Goal: Task Accomplishment & Management: Manage account settings

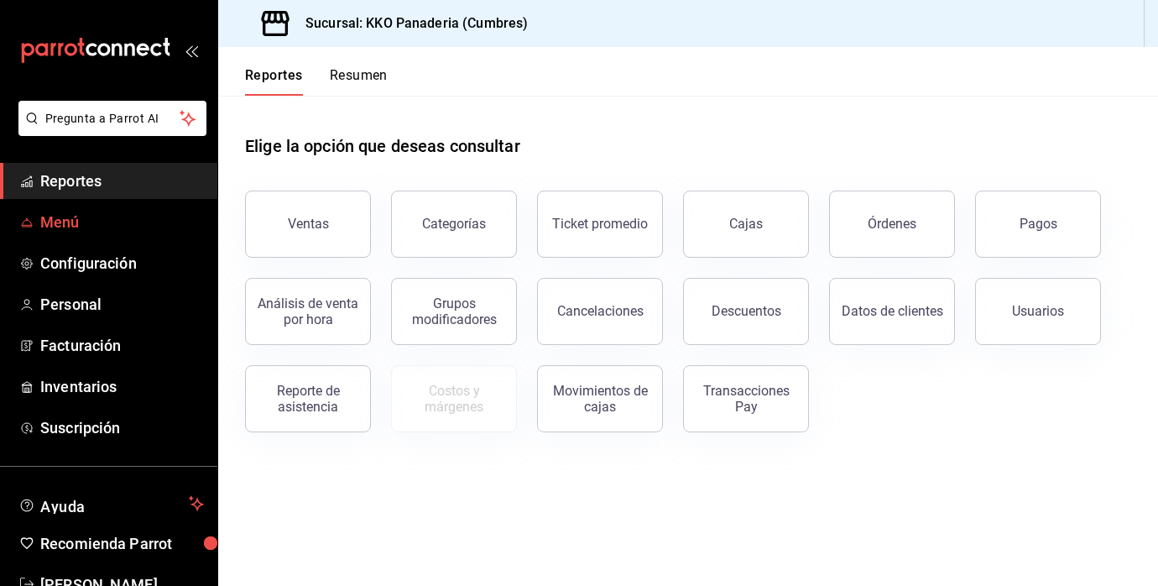
click at [62, 232] on span "Menú" at bounding box center [122, 222] width 164 height 23
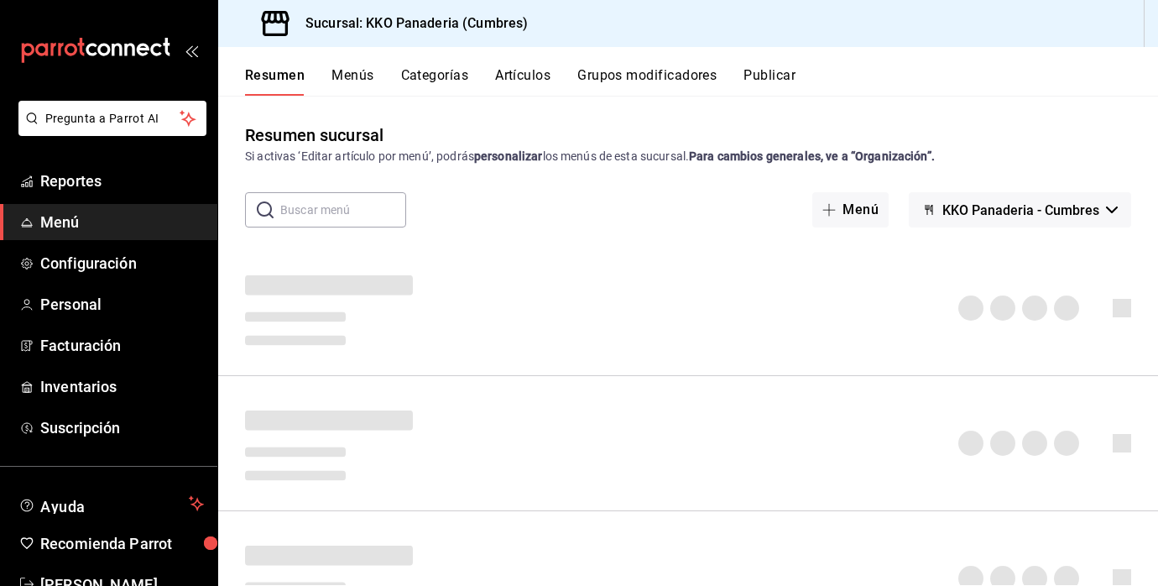
click at [504, 84] on button "Artículos" at bounding box center [522, 81] width 55 height 29
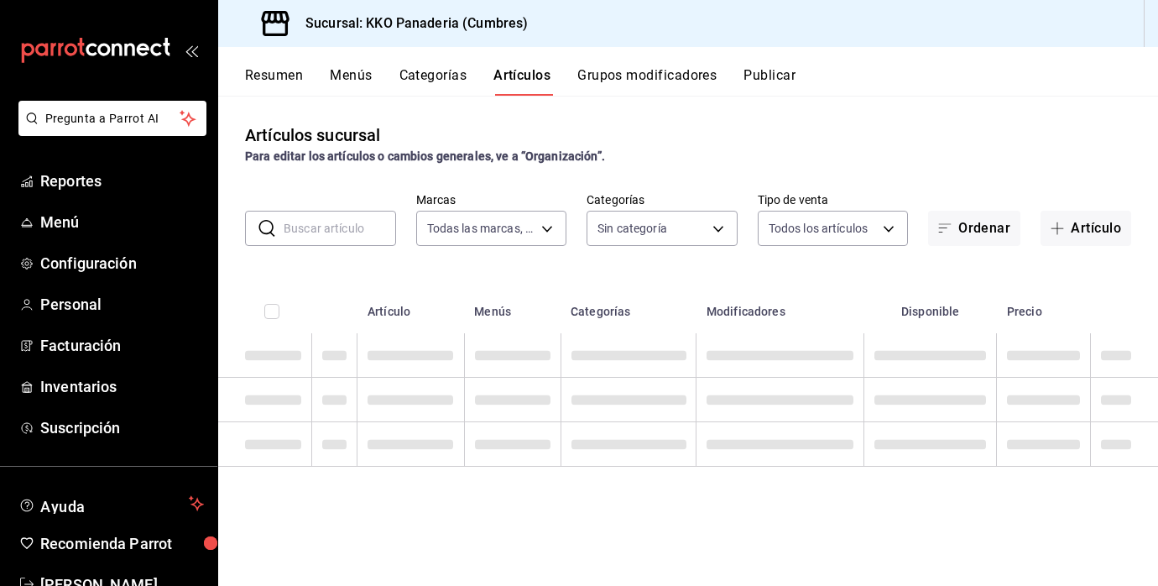
type input "b487ec32-607e-470c-a91c-86d1a390b7a2"
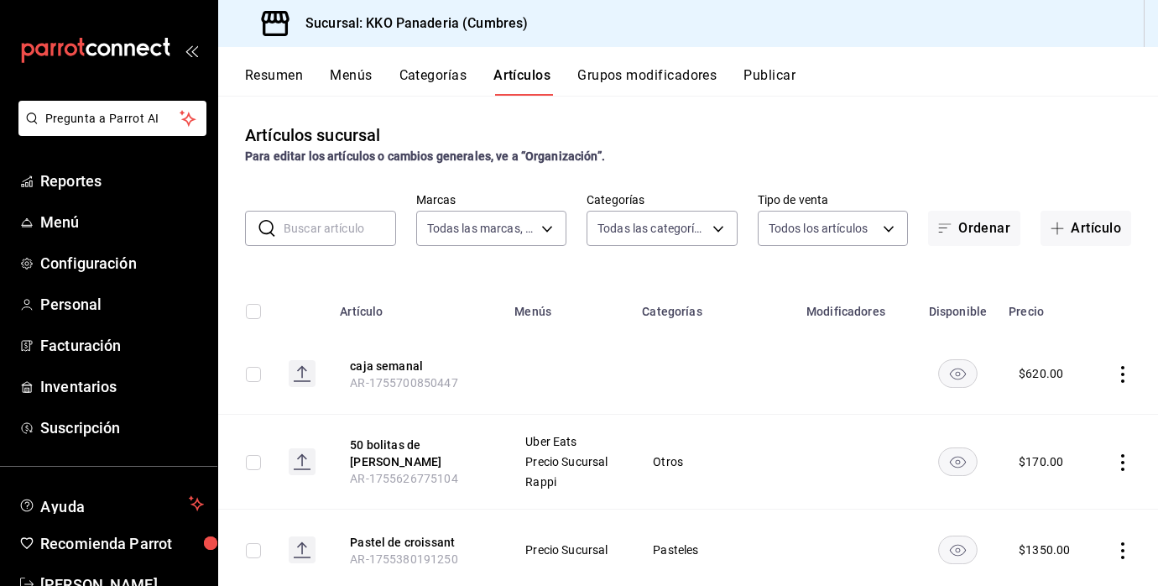
type input "99ca5cbf-82d9-4bb4-adbb-d7c058096046,ecc32281-382a-4bf5-af42-e65af1250ca2,ac7e1…"
click at [1089, 241] on button "Artículo" at bounding box center [1086, 228] width 91 height 35
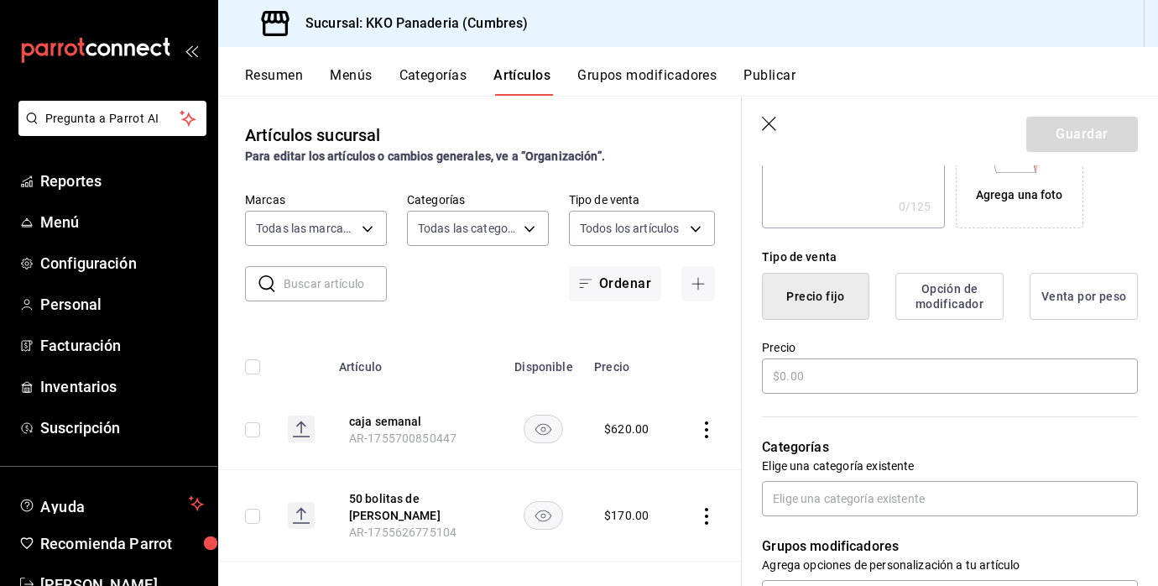
scroll to position [335, 0]
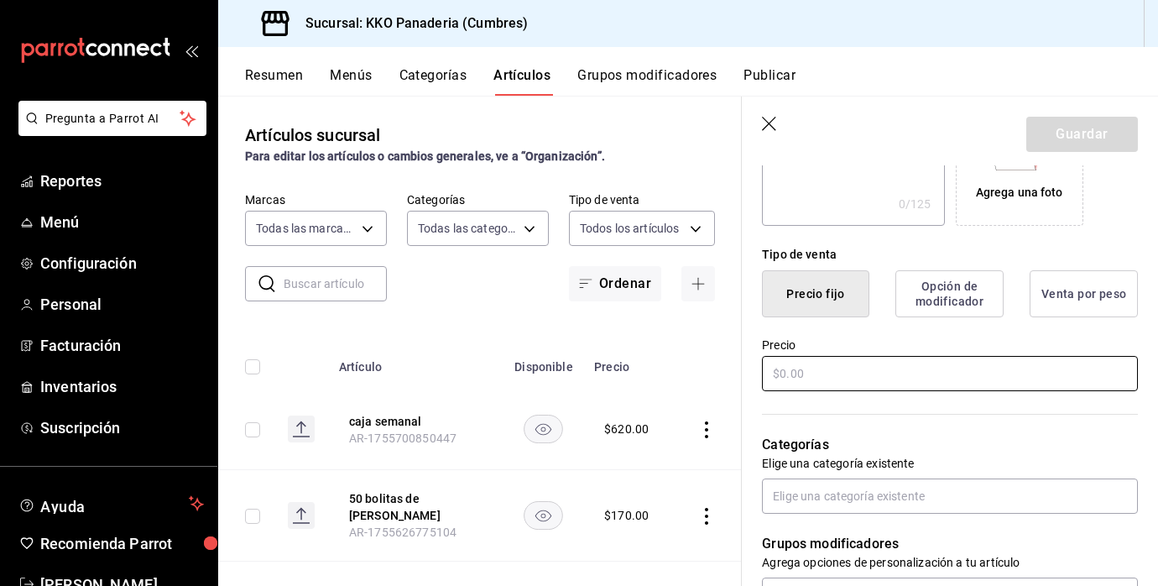
type input "[PERSON_NAME]"
click at [906, 374] on input "text" at bounding box center [950, 373] width 376 height 35
type input "$100.00"
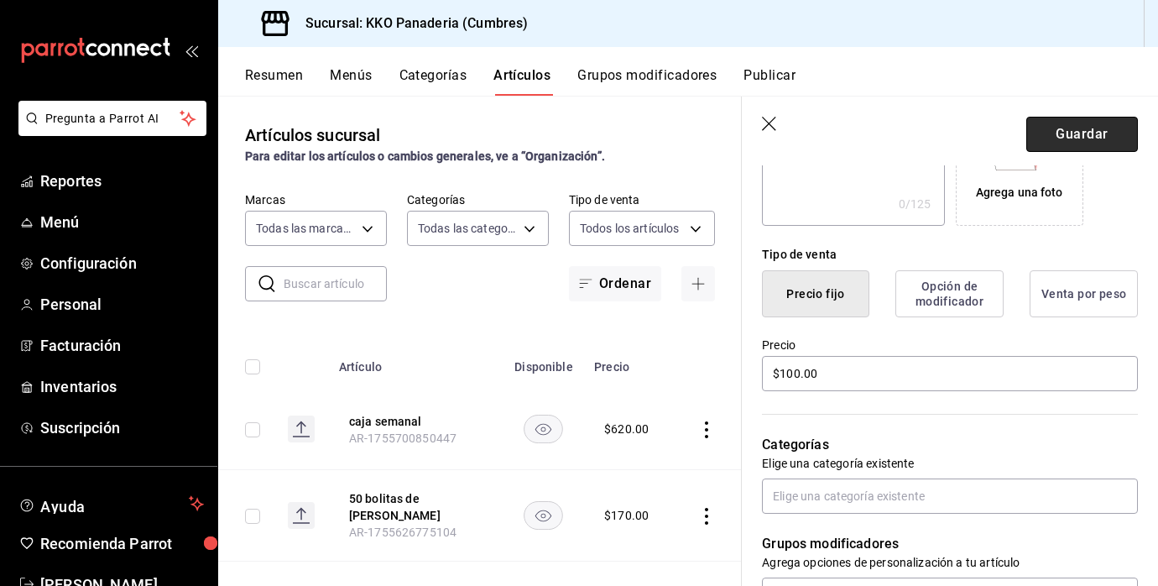
click at [1117, 133] on button "Guardar" at bounding box center [1082, 134] width 112 height 35
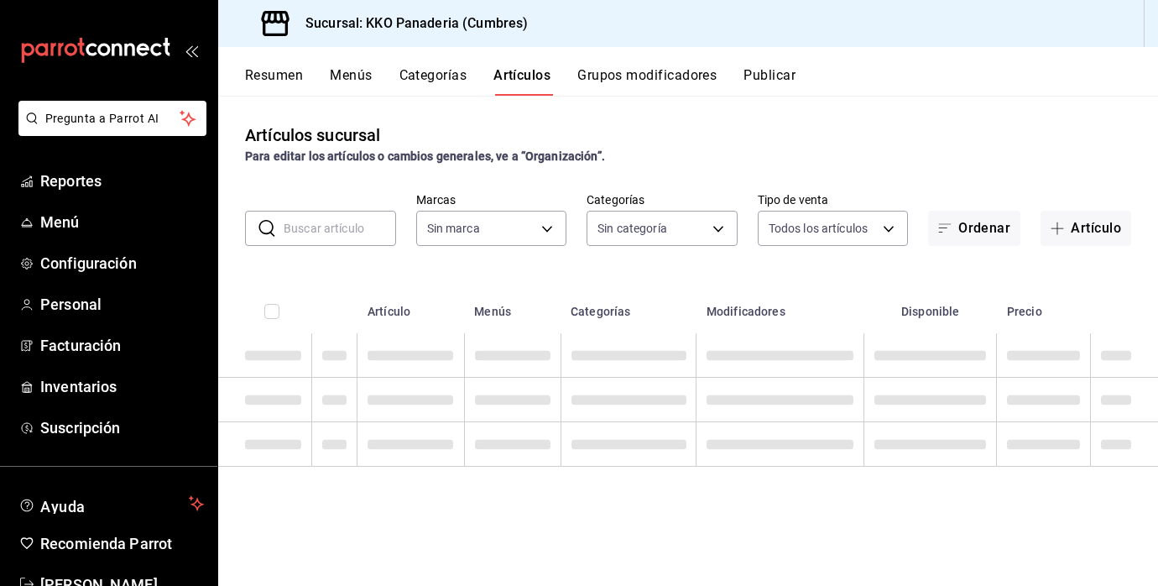
type input "99ca5cbf-82d9-4bb4-adbb-d7c058096046,ecc32281-382a-4bf5-af42-e65af1250ca2,ac7e1…"
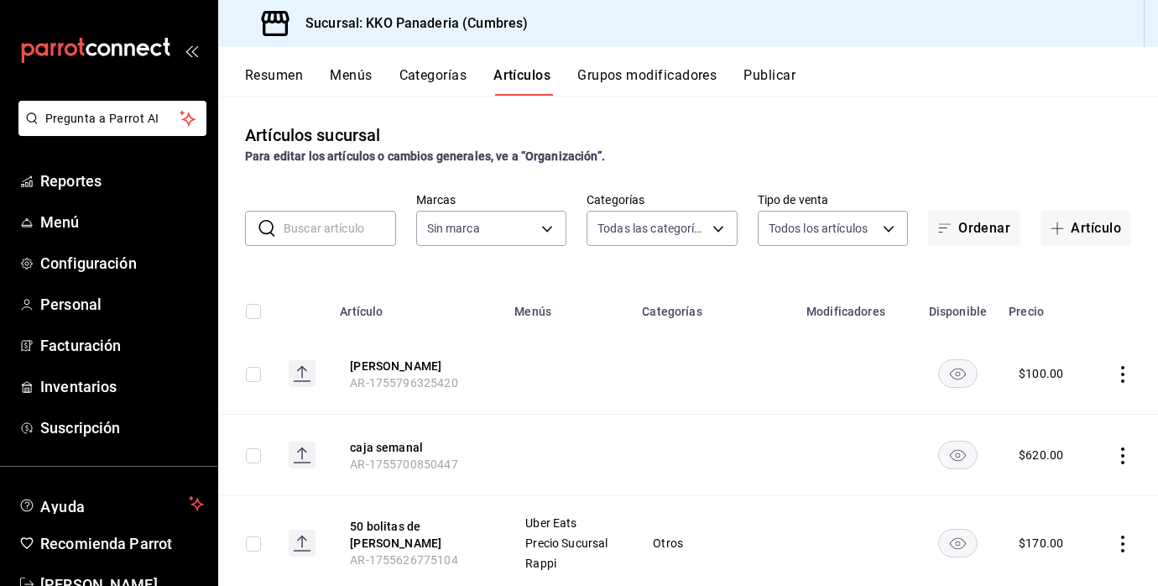
type input "b487ec32-607e-470c-a91c-86d1a390b7a2"
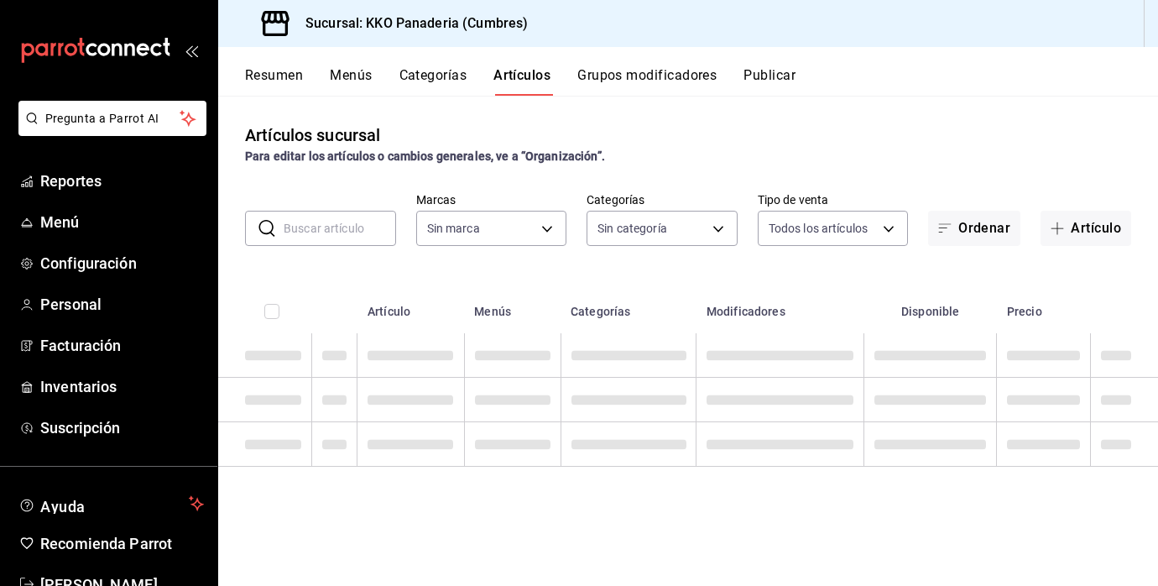
type input "99ca5cbf-82d9-4bb4-adbb-d7c058096046,ecc32281-382a-4bf5-af42-e65af1250ca2,ac7e1…"
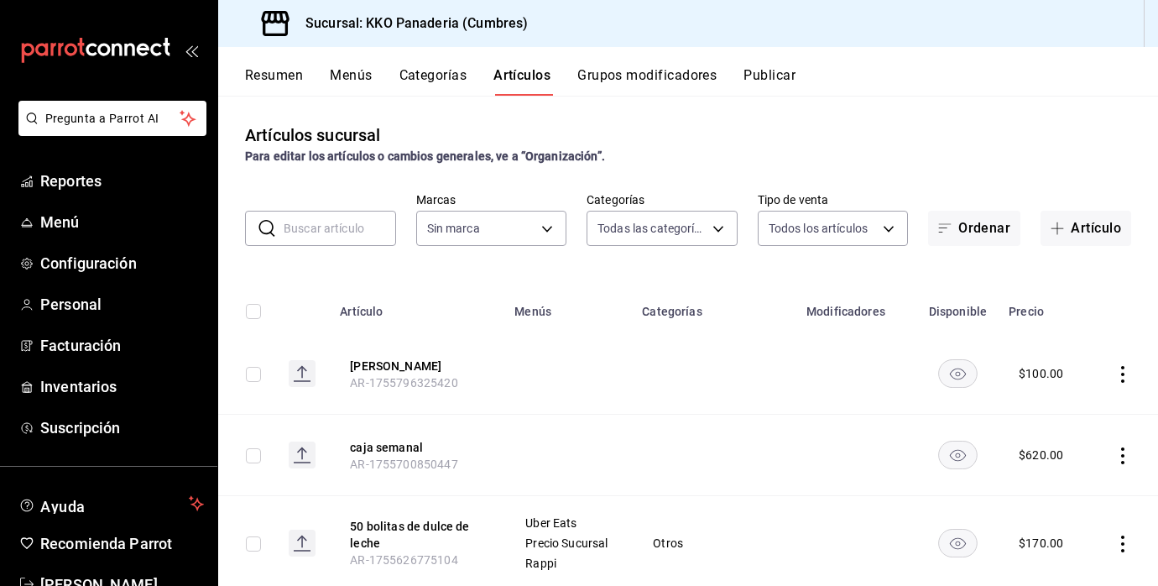
type input "b487ec32-607e-470c-a91c-86d1a390b7a2"
click at [98, 175] on span "Reportes" at bounding box center [122, 181] width 164 height 23
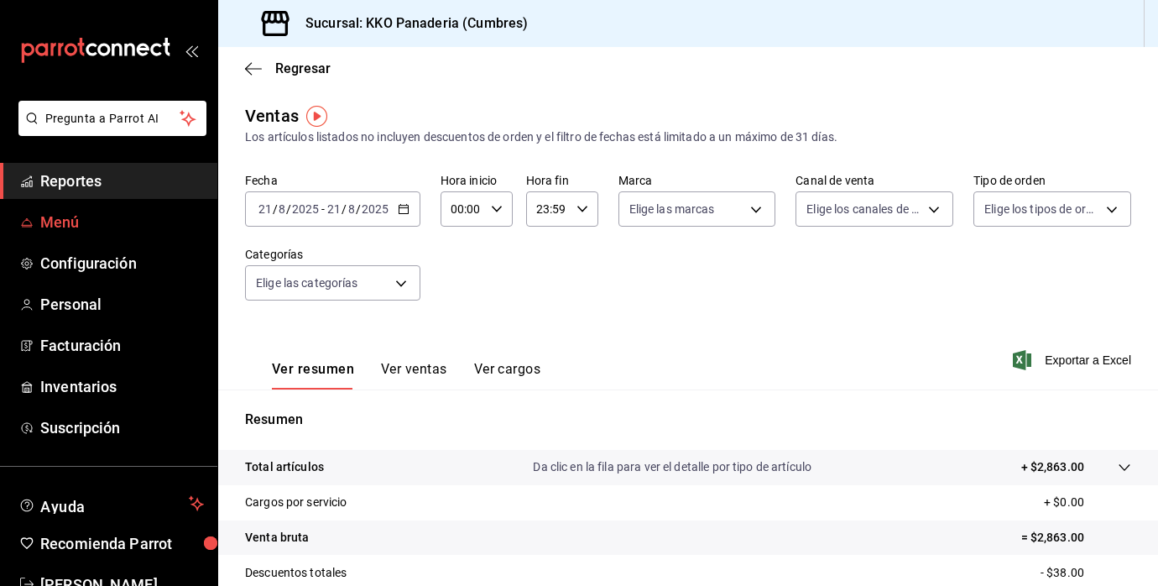
click at [63, 217] on span "Menú" at bounding box center [122, 222] width 164 height 23
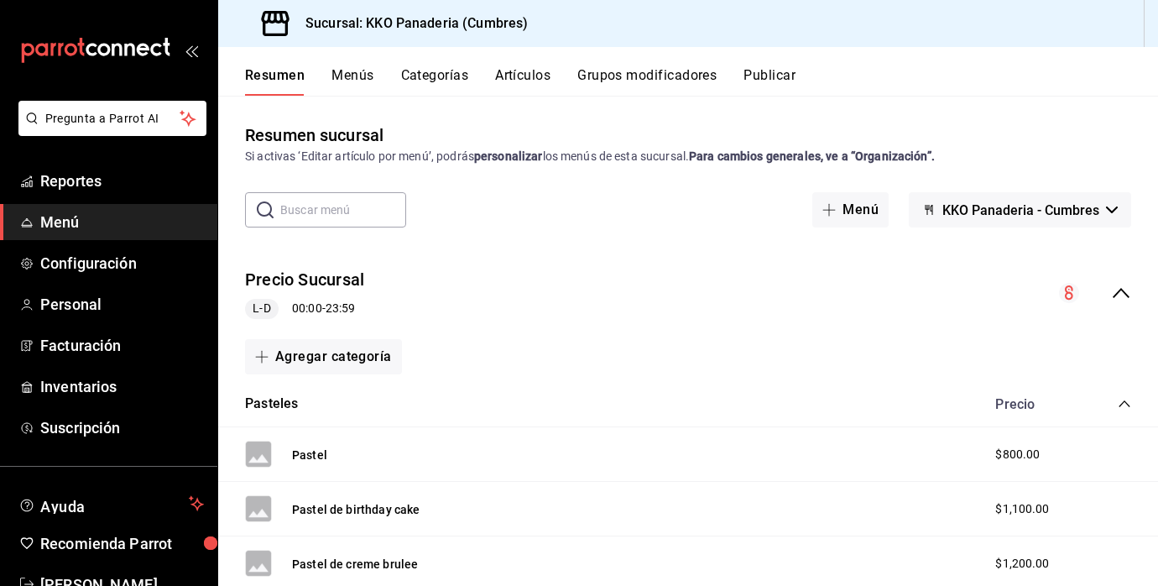
click at [528, 80] on button "Artículos" at bounding box center [522, 81] width 55 height 29
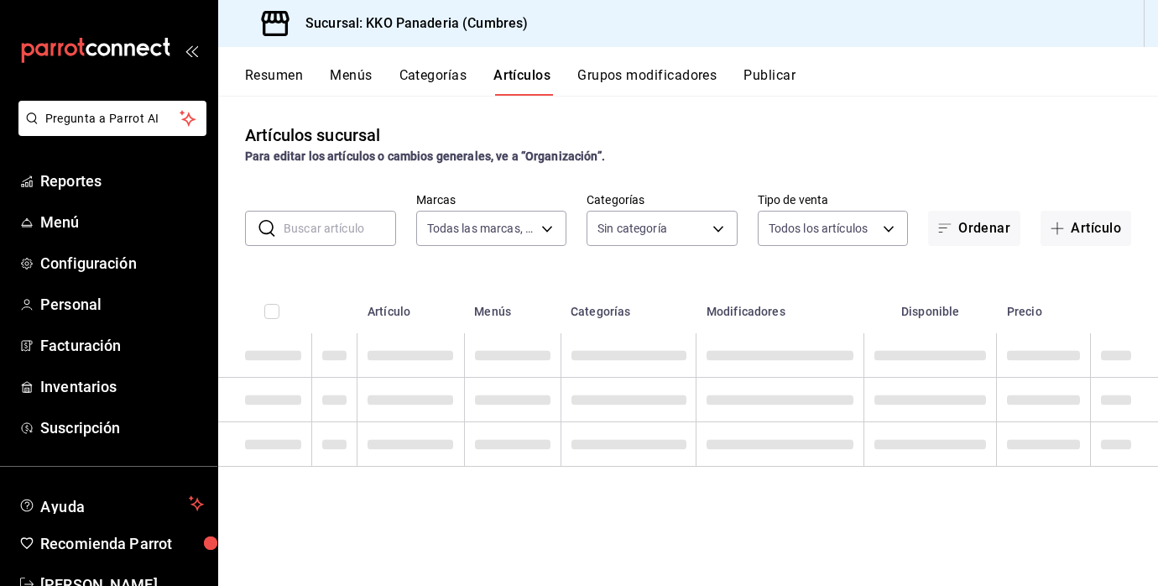
type input "b487ec32-607e-470c-a91c-86d1a390b7a2"
type input "99ca5cbf-82d9-4bb4-adbb-d7c058096046,ecc32281-382a-4bf5-af42-e65af1250ca2,ac7e1…"
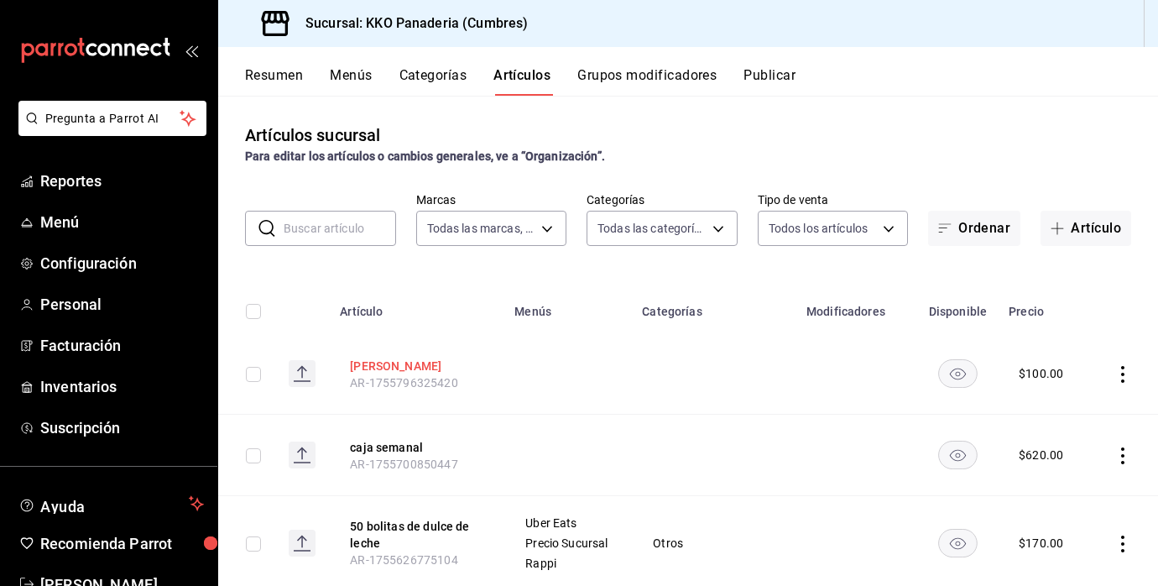
click at [443, 363] on button "[PERSON_NAME]" at bounding box center [417, 366] width 134 height 17
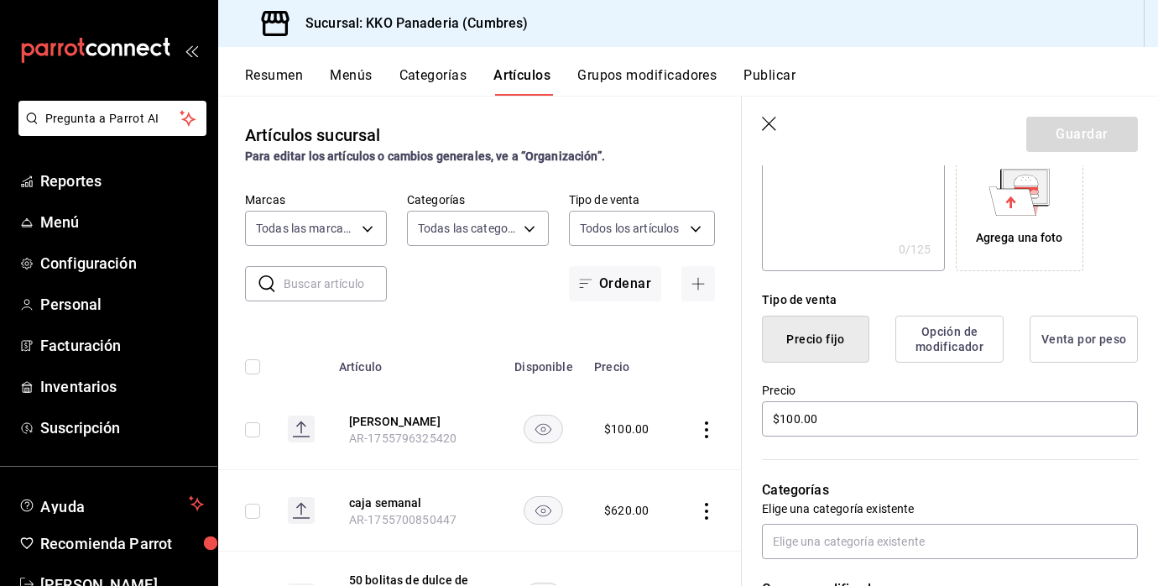
scroll to position [290, 0]
click at [771, 120] on icon "button" at bounding box center [770, 125] width 17 height 17
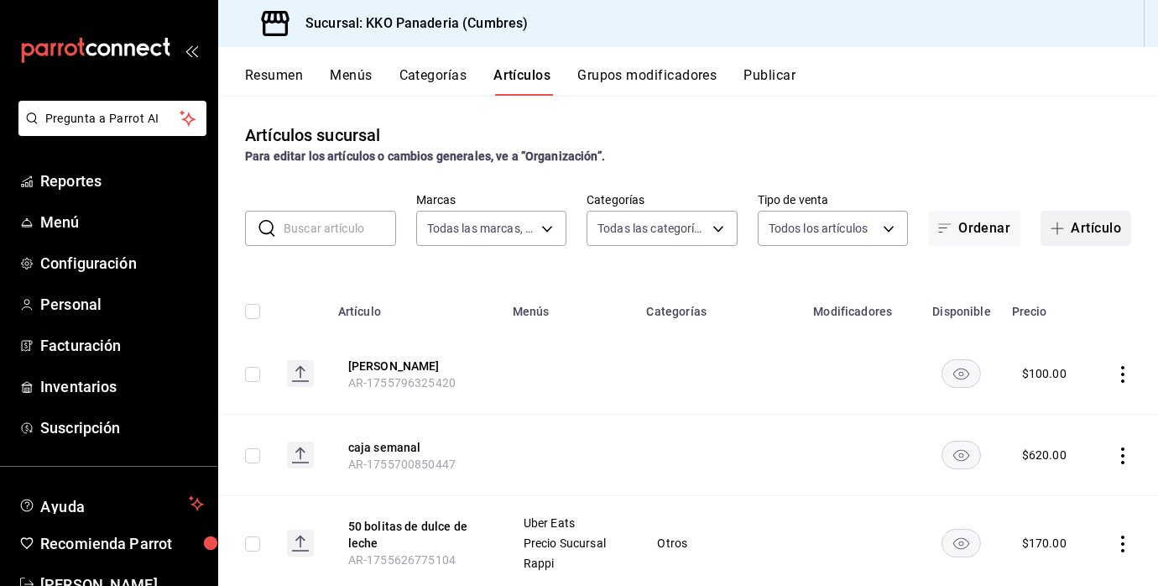
click at [1106, 227] on button "Artículo" at bounding box center [1086, 228] width 91 height 35
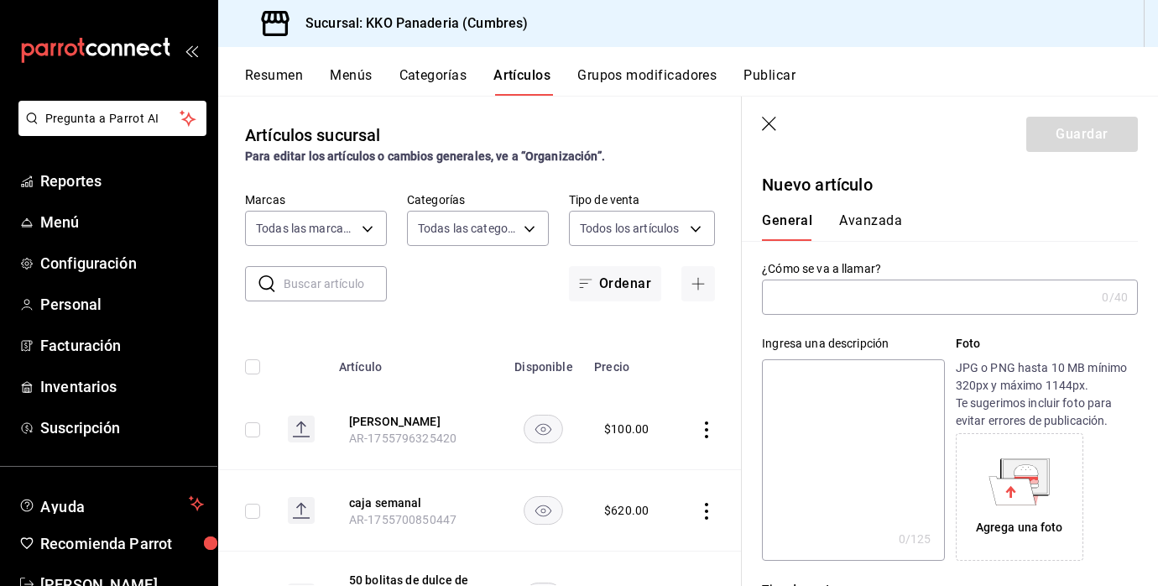
click at [852, 302] on input "text" at bounding box center [928, 297] width 333 height 34
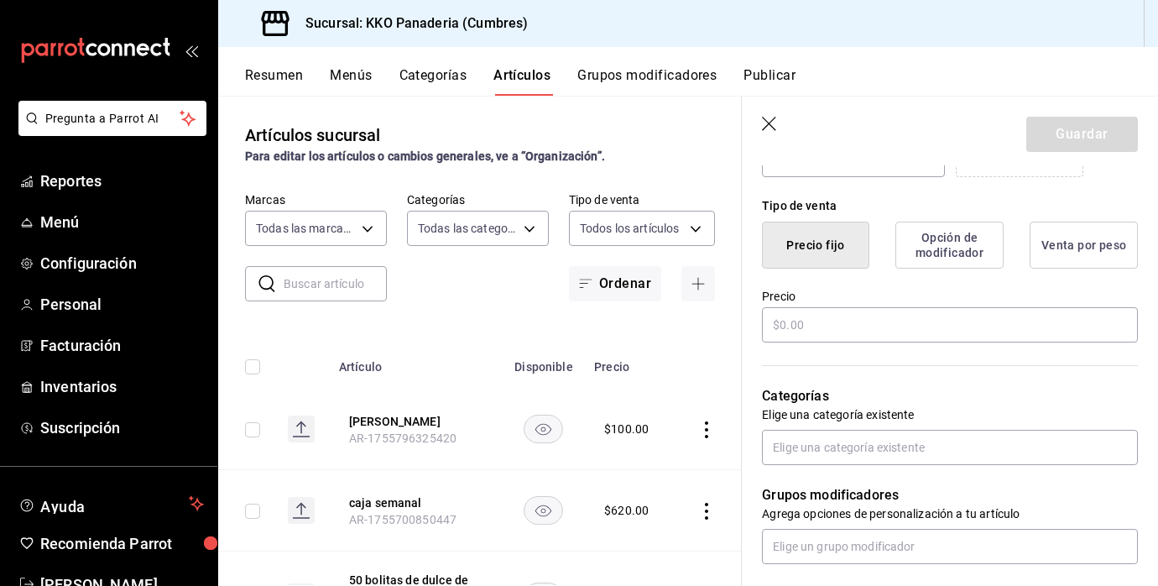
scroll to position [385, 0]
type input "vasito de [PERSON_NAME]"
click at [868, 316] on input "text" at bounding box center [950, 323] width 376 height 35
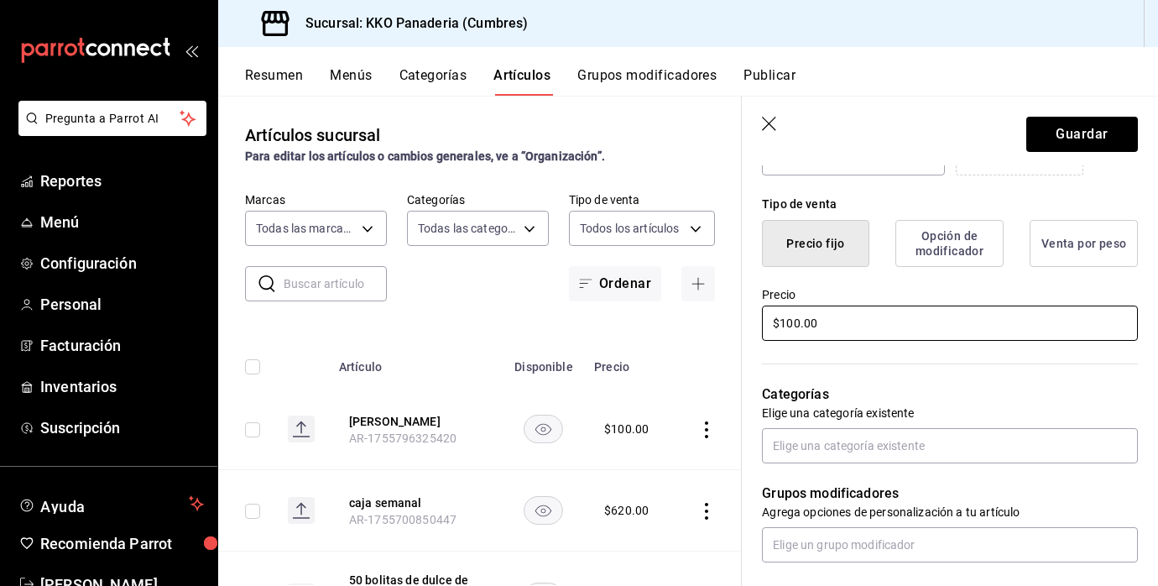
type input "$100.00"
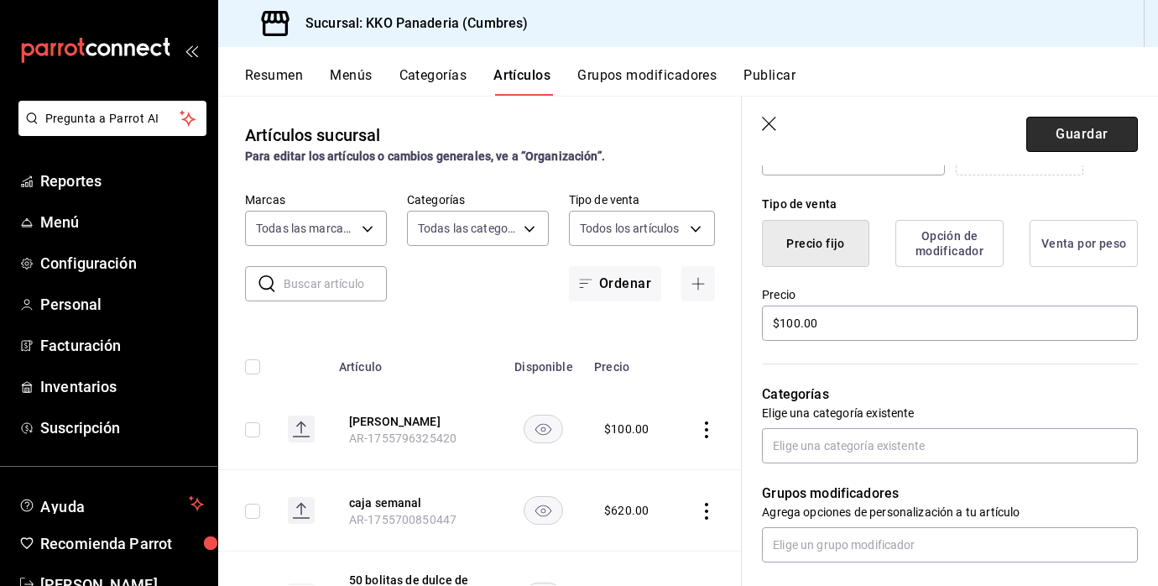
click at [1098, 118] on button "Guardar" at bounding box center [1082, 134] width 112 height 35
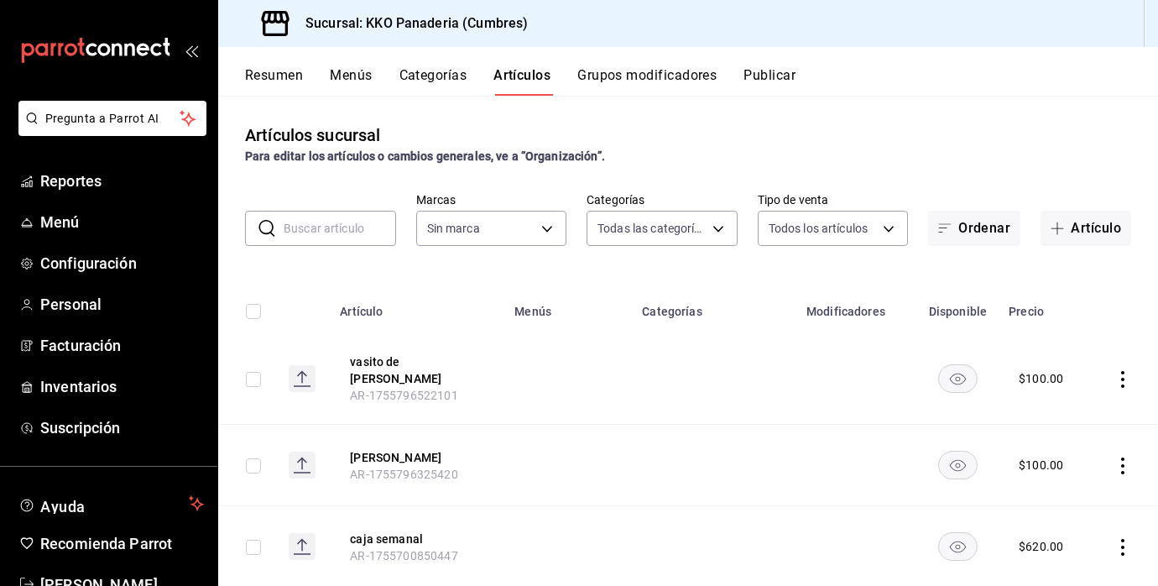
type input "99ca5cbf-82d9-4bb4-adbb-d7c058096046,ecc32281-382a-4bf5-af42-e65af1250ca2,ac7e1…"
type input "b487ec32-607e-470c-a91c-86d1a390b7a2"
click at [82, 184] on span "Reportes" at bounding box center [122, 181] width 164 height 23
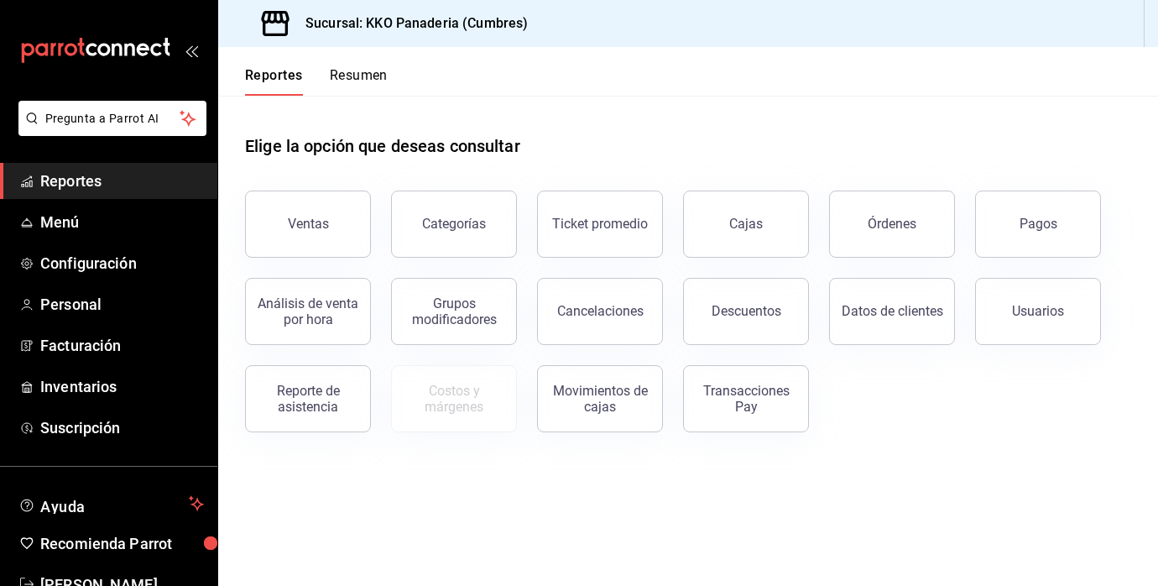
click at [60, 190] on span "Reportes" at bounding box center [122, 181] width 164 height 23
click at [863, 264] on div "Datos de clientes" at bounding box center [882, 301] width 146 height 87
click at [896, 223] on div "Órdenes" at bounding box center [892, 224] width 49 height 16
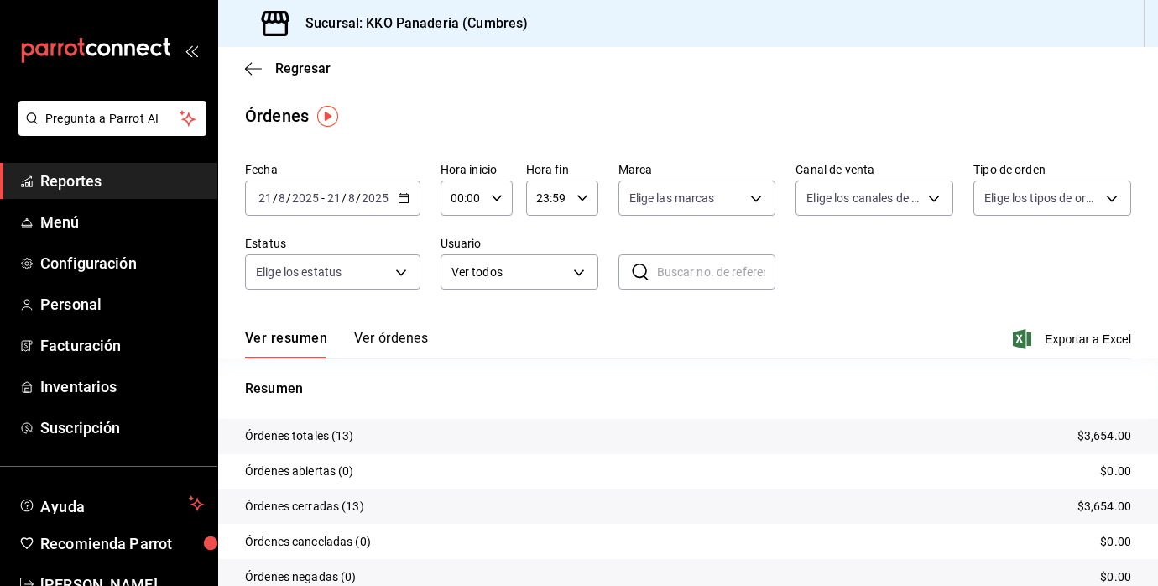
click at [64, 179] on span "Reportes" at bounding box center [122, 181] width 164 height 23
